Goal: Submit feedback/report problem: Submit feedback/report problem

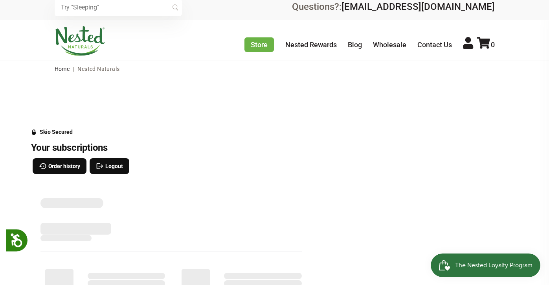
scroll to position [10, 0]
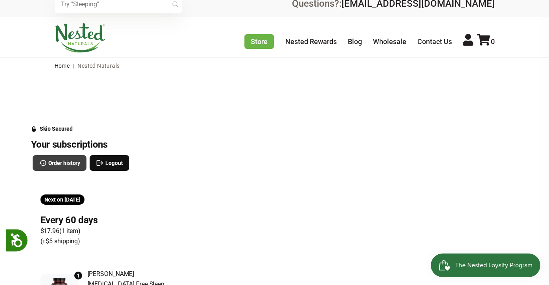
click at [64, 160] on span "Order history" at bounding box center [64, 162] width 32 height 9
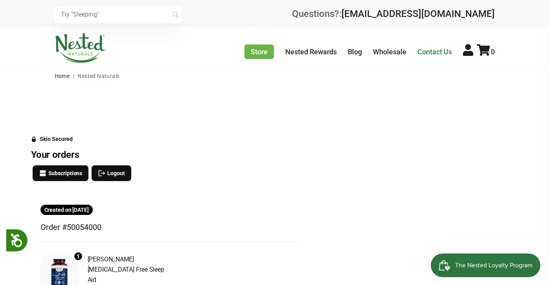
click at [436, 51] on link "Contact Us" at bounding box center [435, 52] width 35 height 8
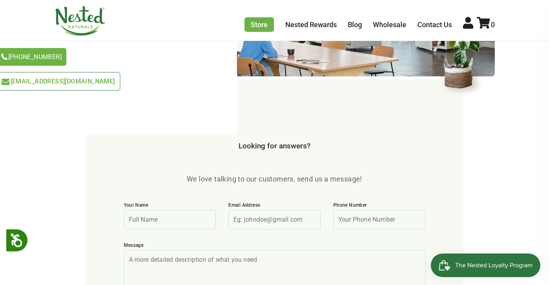
scroll to position [178, 0]
click at [115, 77] on span "[EMAIL_ADDRESS][DOMAIN_NAME]" at bounding box center [63, 80] width 105 height 7
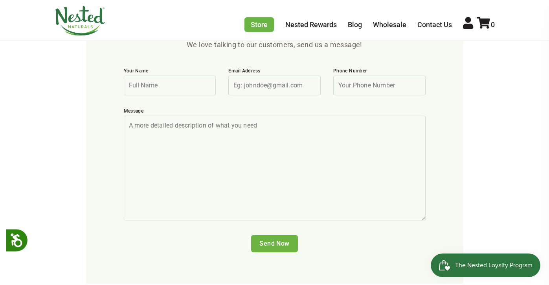
scroll to position [312, 0]
click at [205, 151] on textarea "Message" at bounding box center [275, 167] width 302 height 105
click at [203, 75] on input "Your Name" at bounding box center [170, 85] width 92 height 20
click at [206, 75] on input "Your Name" at bounding box center [170, 85] width 92 height 20
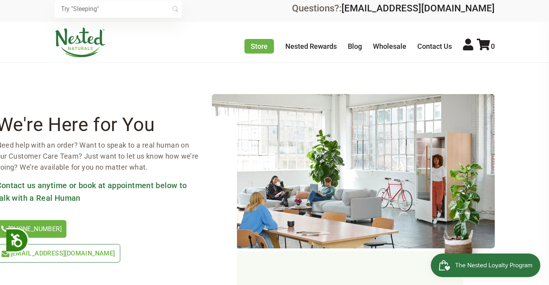
scroll to position [1, 0]
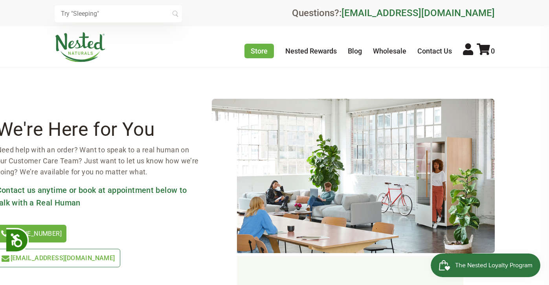
click at [420, 14] on link "[EMAIL_ADDRESS][DOMAIN_NAME]" at bounding box center [418, 12] width 153 height 11
click at [43, 257] on div "We're Here for You Need help with an order? Want to speak to a real human on ou…" at bounding box center [116, 216] width 241 height 190
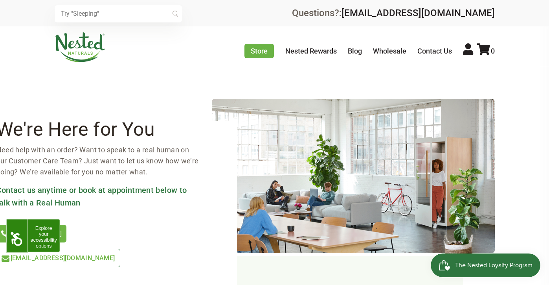
click at [13, 238] on icon at bounding box center [16, 239] width 14 height 14
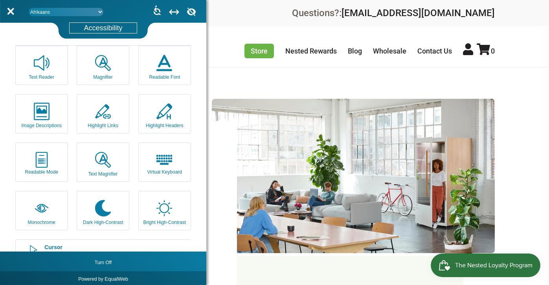
click at [55, 232] on div "Monochrome Convert to black and white colors Dark High-Contrast Changes the sit…" at bounding box center [103, 142] width 176 height 193
click at [9, 9] on icon at bounding box center [10, 12] width 5 height 6
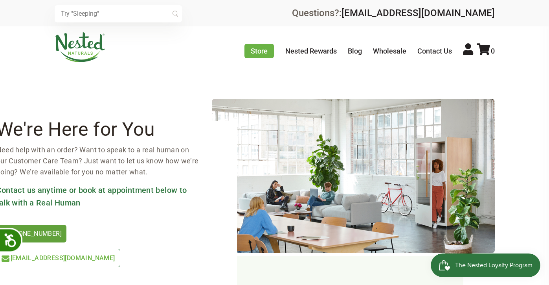
click at [56, 232] on link "[PHONE_NUMBER]" at bounding box center [31, 234] width 70 height 18
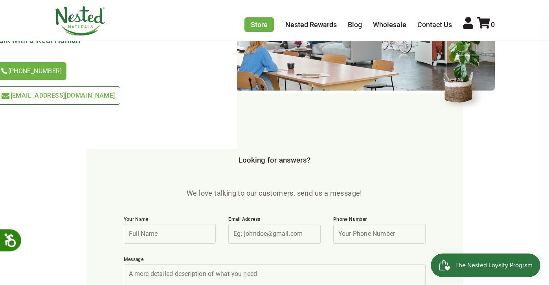
scroll to position [164, 0]
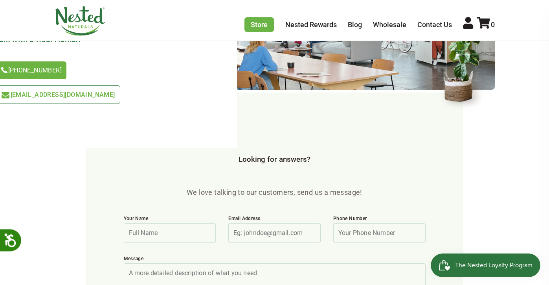
click at [146, 223] on input "Your Name" at bounding box center [170, 233] width 92 height 20
type input "Becky Rounds"
type input "beckyrachelrounds@gmail.com"
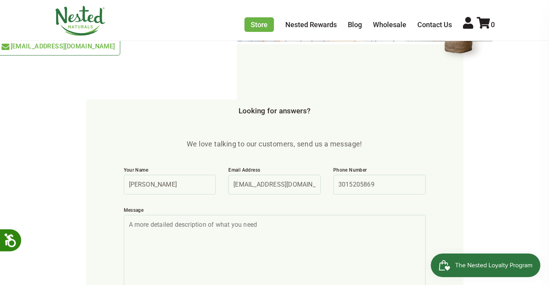
scroll to position [218, 0]
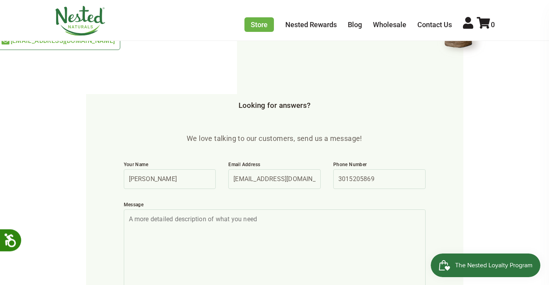
type input "3015205869"
click at [179, 209] on textarea "Message" at bounding box center [275, 261] width 302 height 105
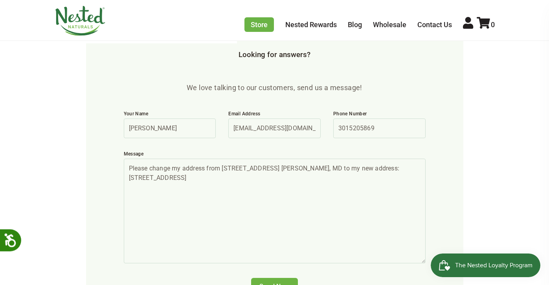
scroll to position [273, 0]
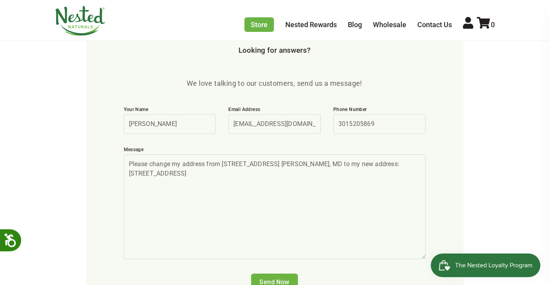
type textarea "Please change my address from 5 Robins Ct. Ridgely, MD to my new address: 10550…"
click at [272, 273] on input "Send Now" at bounding box center [274, 281] width 47 height 17
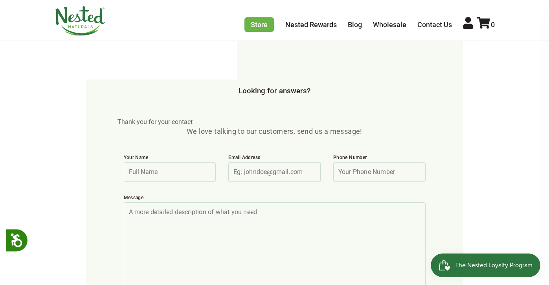
click at [484, 262] on span "The Nested Loyalty Program" at bounding box center [493, 265] width 77 height 12
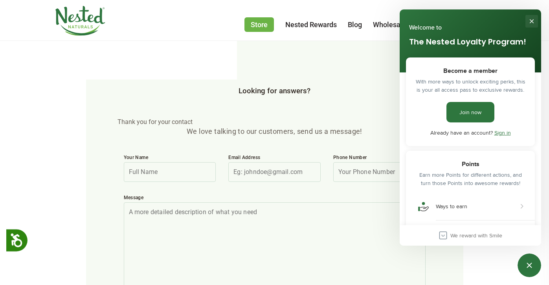
click at [532, 20] on button "Close" at bounding box center [532, 21] width 13 height 13
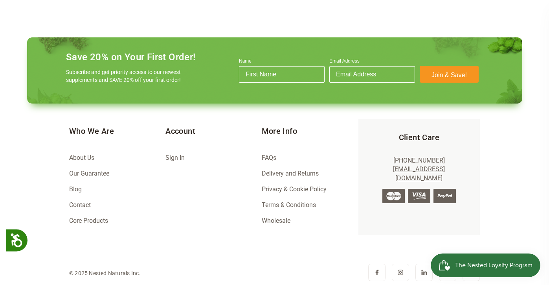
scroll to position [1118, 0]
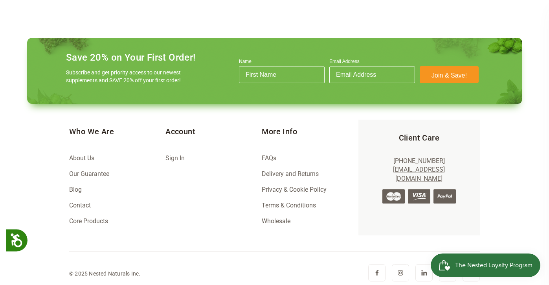
click at [181, 154] on link "Sign In" at bounding box center [175, 157] width 19 height 7
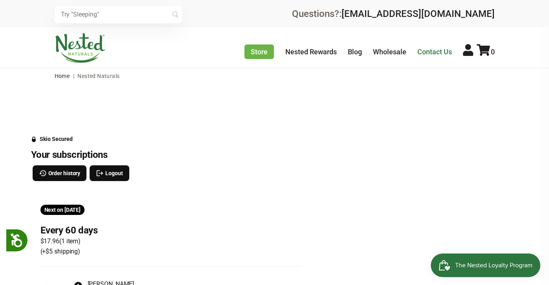
click at [442, 51] on link "Contact Us" at bounding box center [435, 52] width 35 height 8
